Goal: Find specific page/section: Find specific page/section

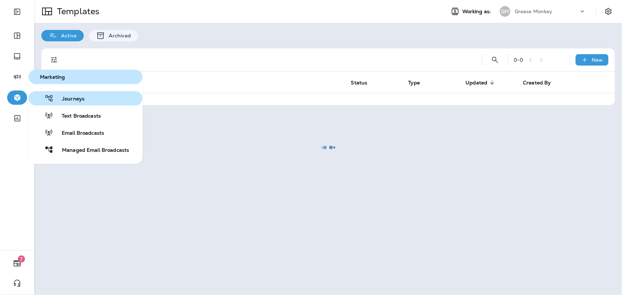
click at [76, 99] on span "Journeys" at bounding box center [68, 99] width 31 height 7
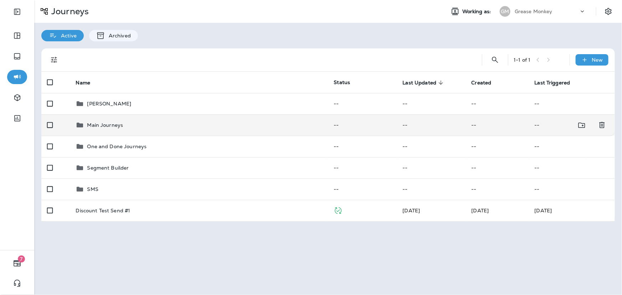
click at [138, 127] on div "Main Journeys" at bounding box center [199, 125] width 247 height 9
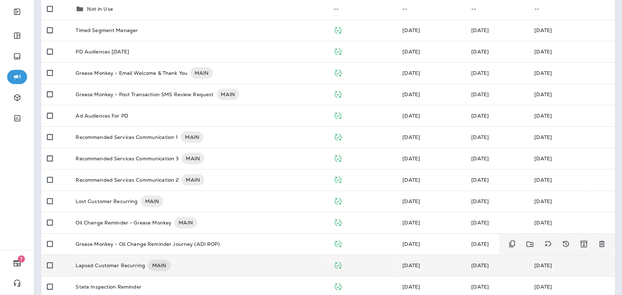
scroll to position [125, 0]
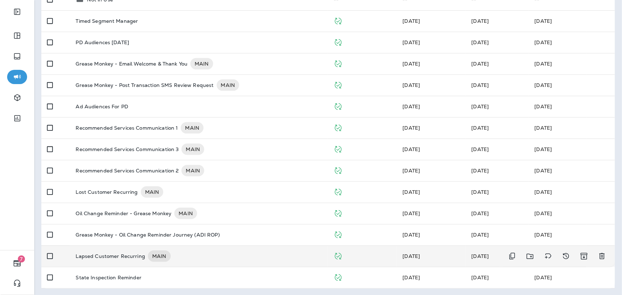
click at [179, 257] on div "Lapsed Customer Recurring MAIN" at bounding box center [199, 256] width 247 height 11
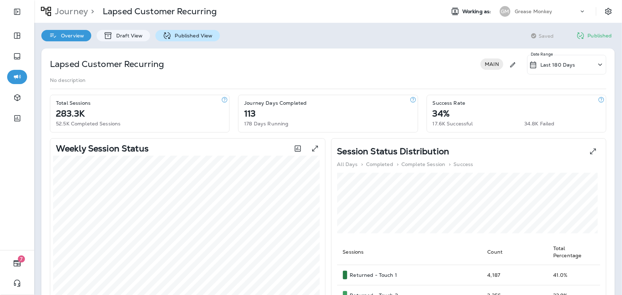
click at [194, 35] on p "Published View" at bounding box center [191, 36] width 41 height 6
